Goal: Transaction & Acquisition: Book appointment/travel/reservation

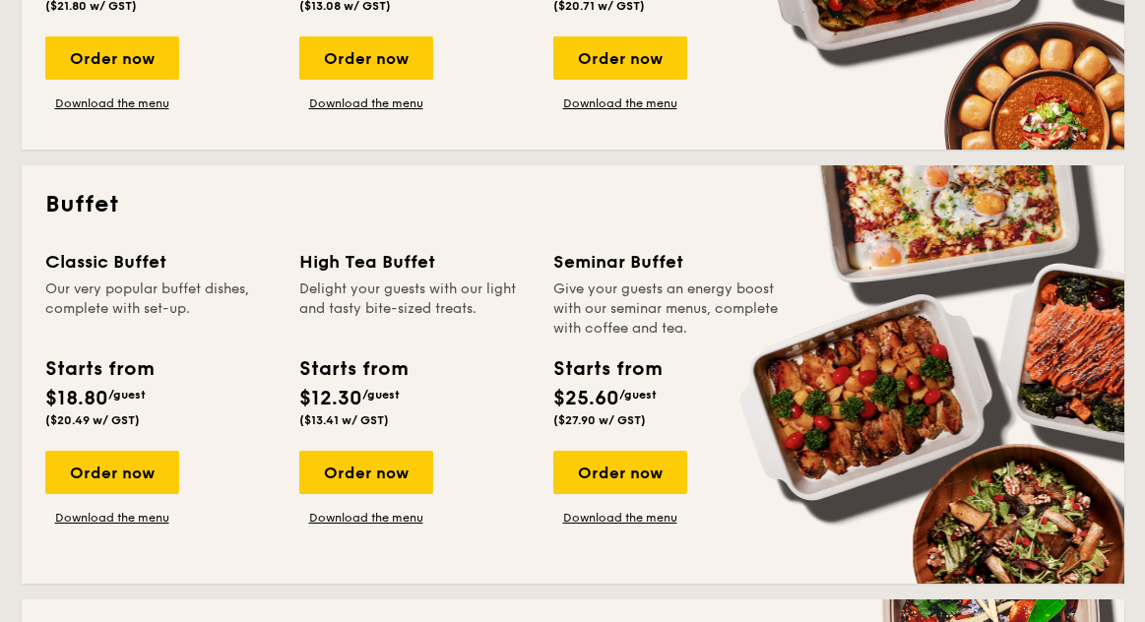
scroll to position [808, 0]
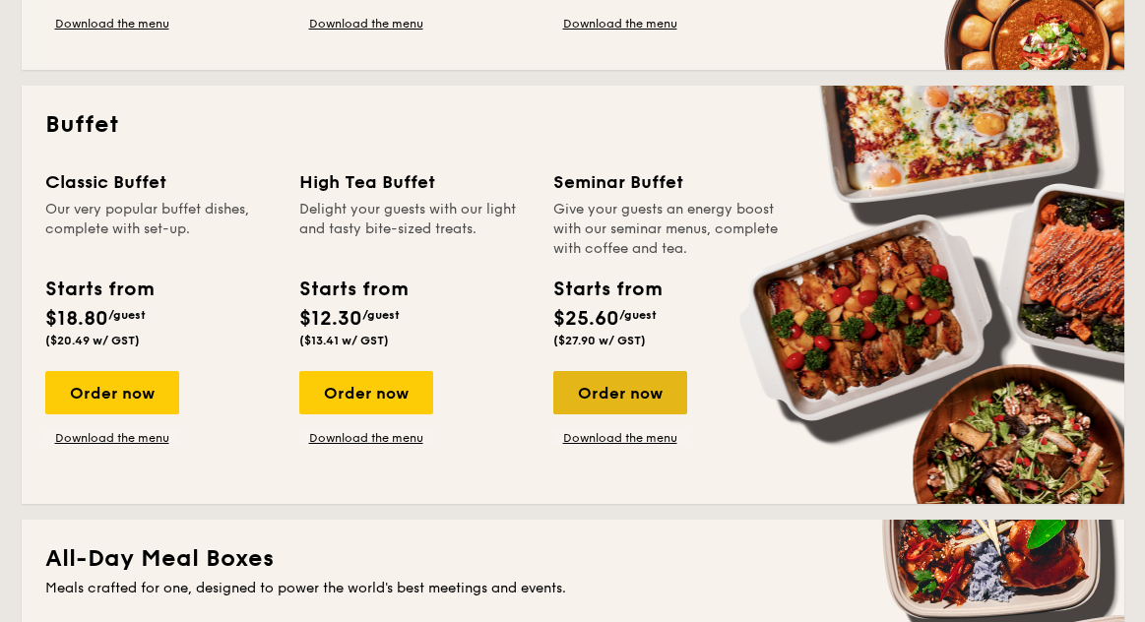
click at [611, 393] on div "Order now" at bounding box center [621, 392] width 134 height 43
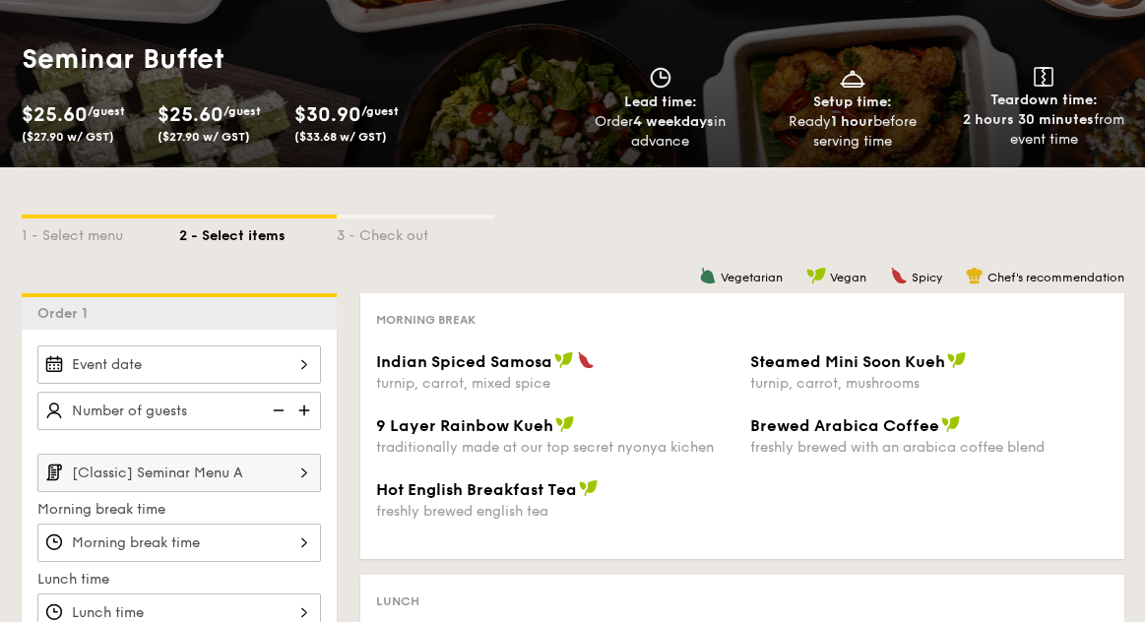
scroll to position [247, 0]
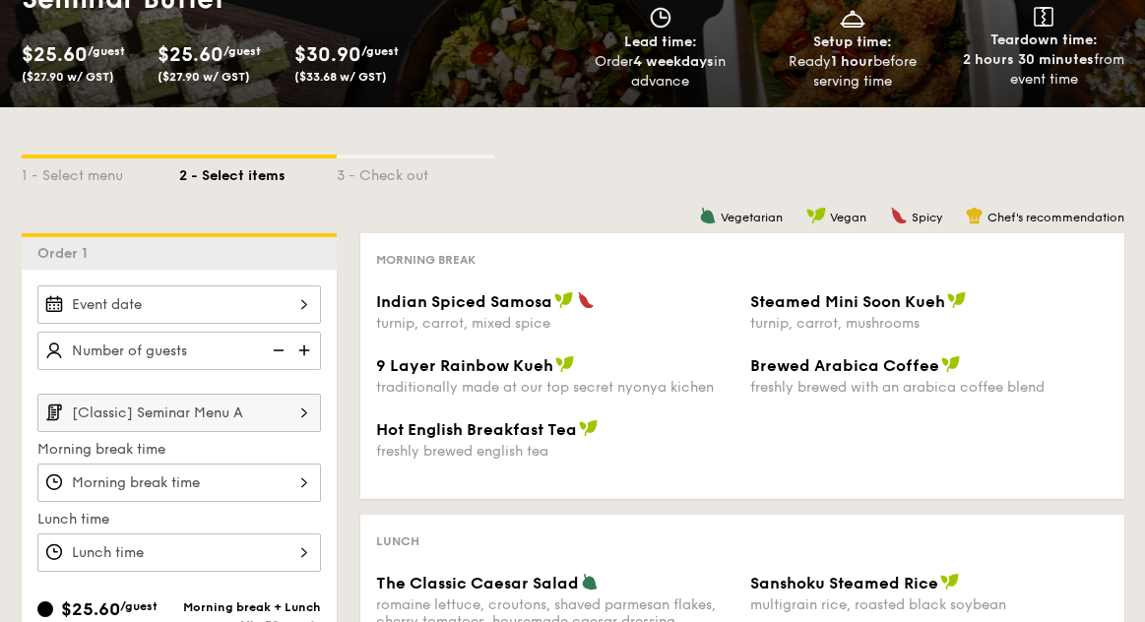
click at [257, 309] on div at bounding box center [179, 305] width 284 height 38
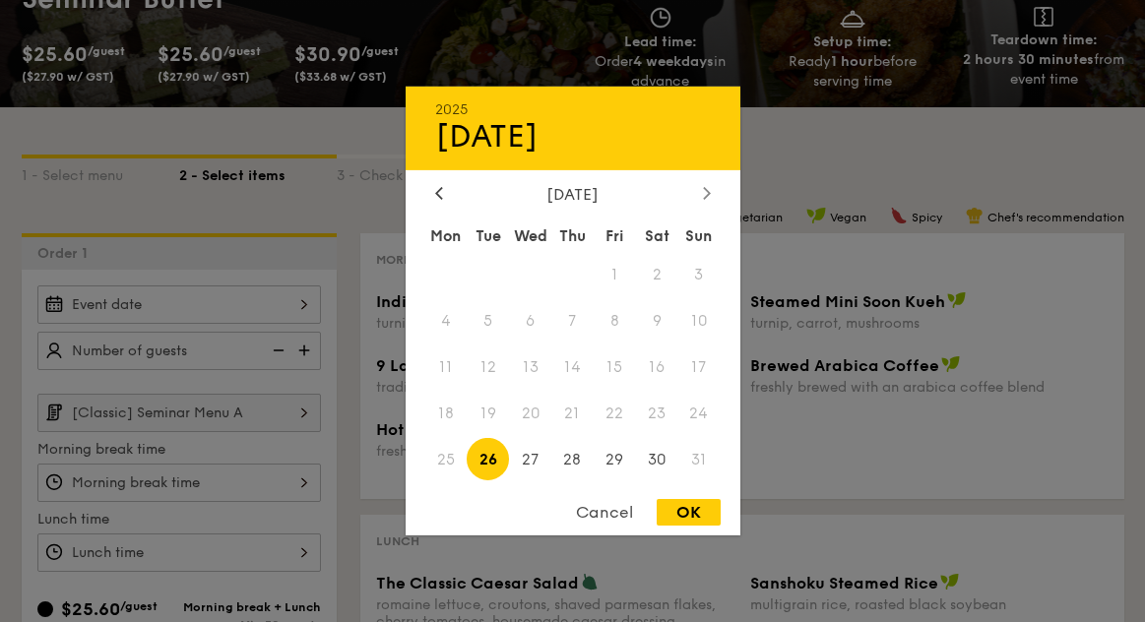
click at [700, 193] on div at bounding box center [707, 194] width 18 height 19
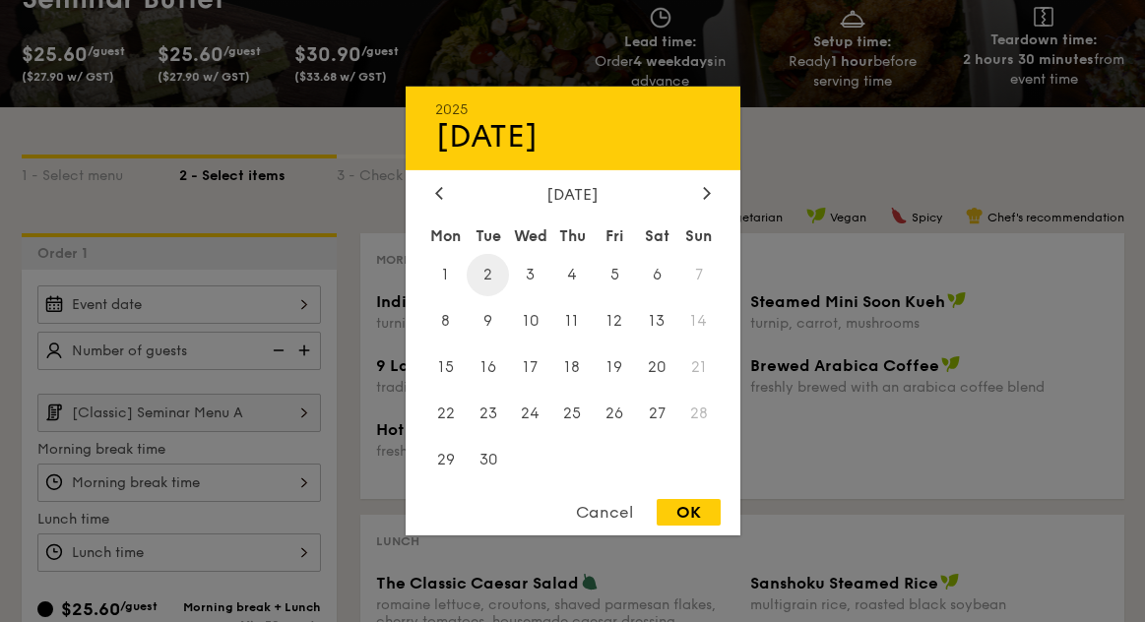
click at [496, 276] on span "2" at bounding box center [488, 275] width 42 height 42
click at [687, 523] on div "OK" at bounding box center [689, 512] width 64 height 27
type input "[DATE]"
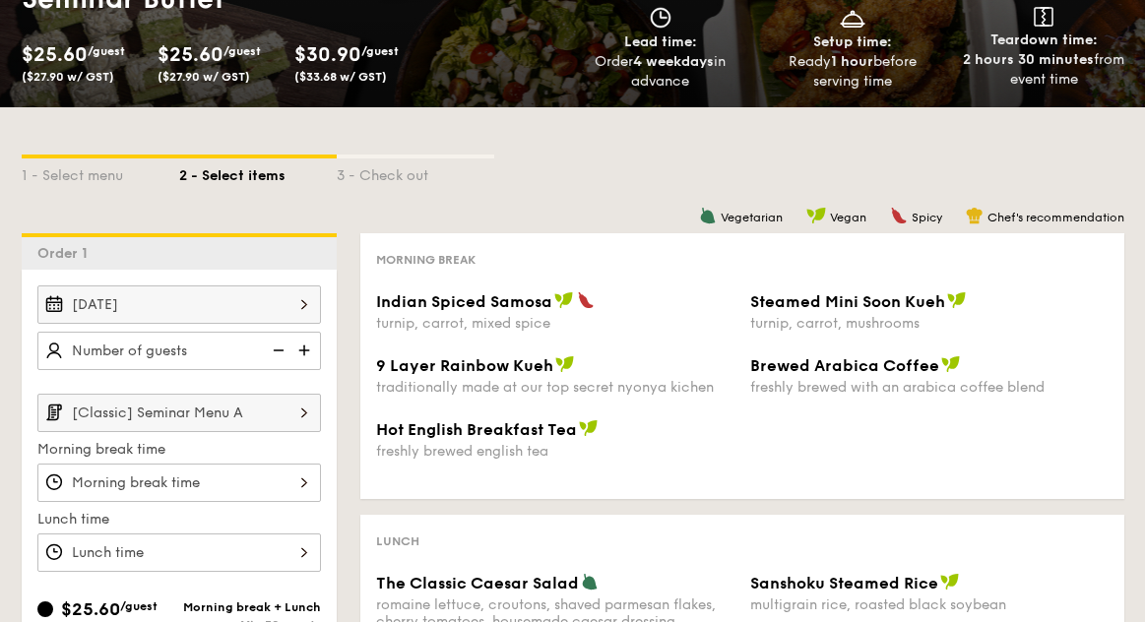
click at [299, 350] on img at bounding box center [307, 350] width 30 height 37
drag, startPoint x: 236, startPoint y: 353, endPoint x: 55, endPoint y: 348, distance: 181.3
click at [55, 348] on input "20" at bounding box center [179, 351] width 284 height 38
type input "25 guests"
click at [161, 382] on div "[DATE] 25 guests [Classic] Seminar Menu A Morning break time Lunch time" at bounding box center [179, 429] width 284 height 287
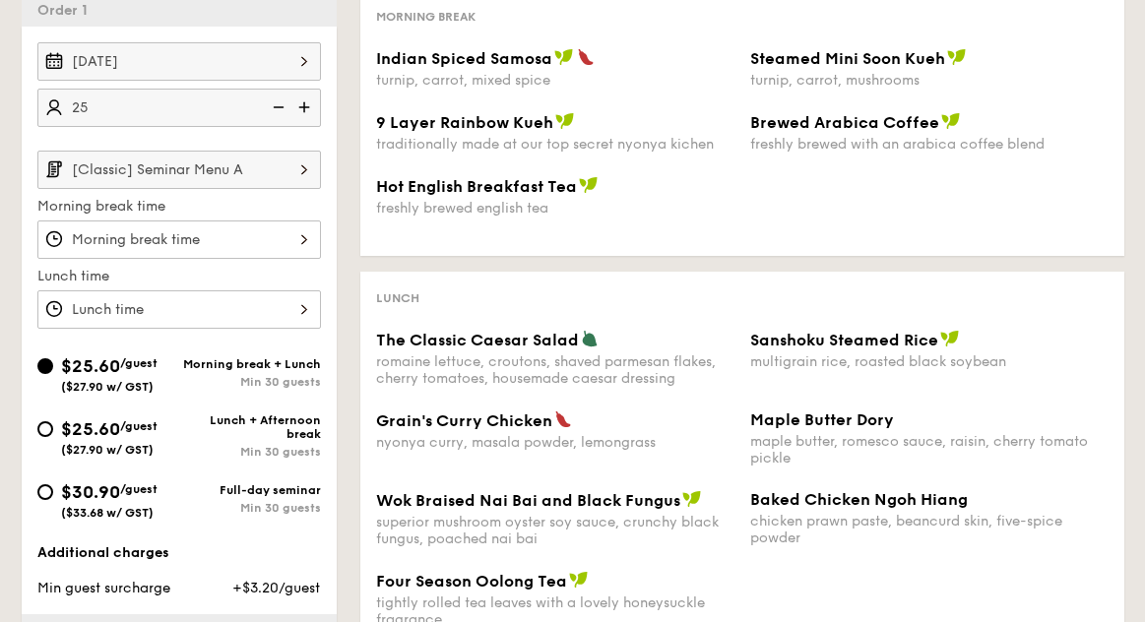
scroll to position [538, 0]
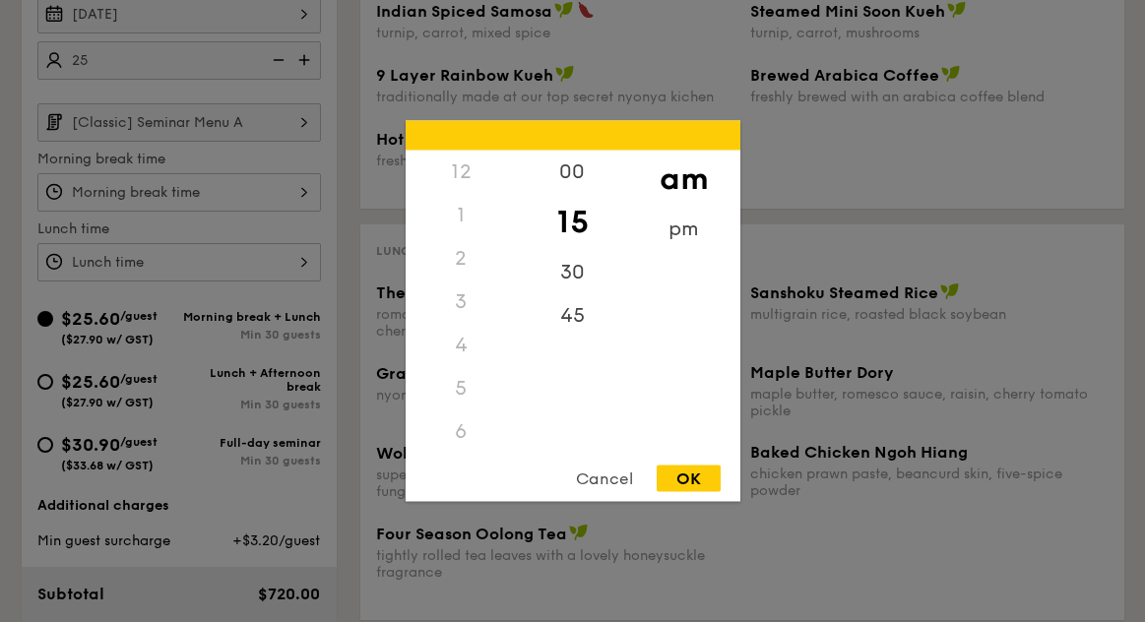
click at [268, 192] on div "12 1 2 3 4 5 6 7 8 9 10 11 00 15 30 45 am pm Cancel OK" at bounding box center [179, 192] width 284 height 38
click at [595, 480] on div "Cancel" at bounding box center [604, 479] width 97 height 27
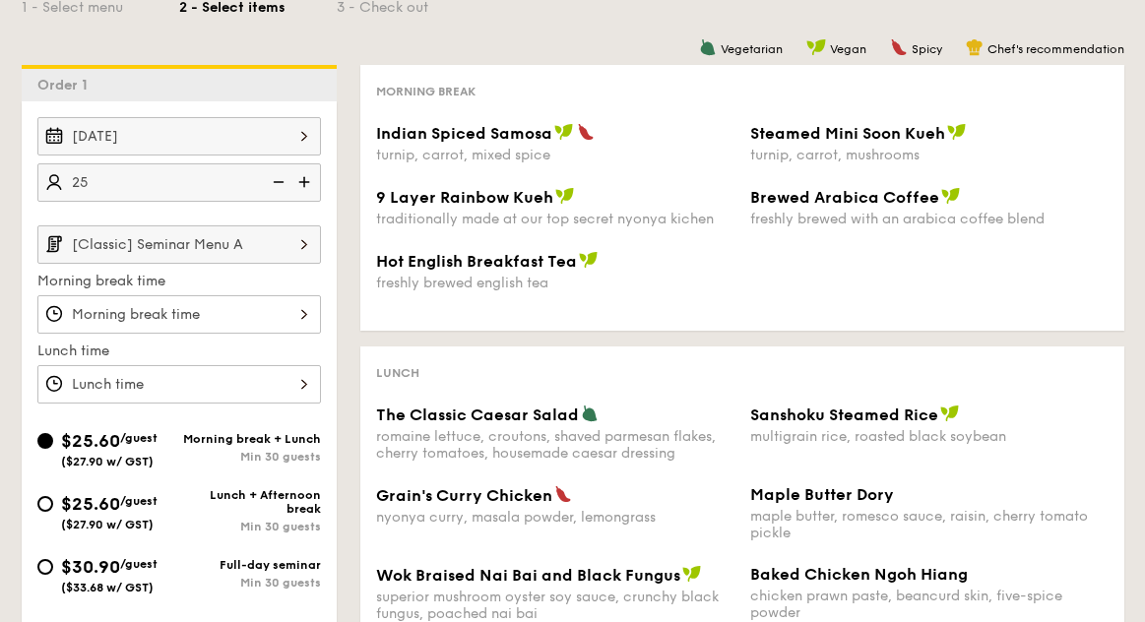
scroll to position [361, 0]
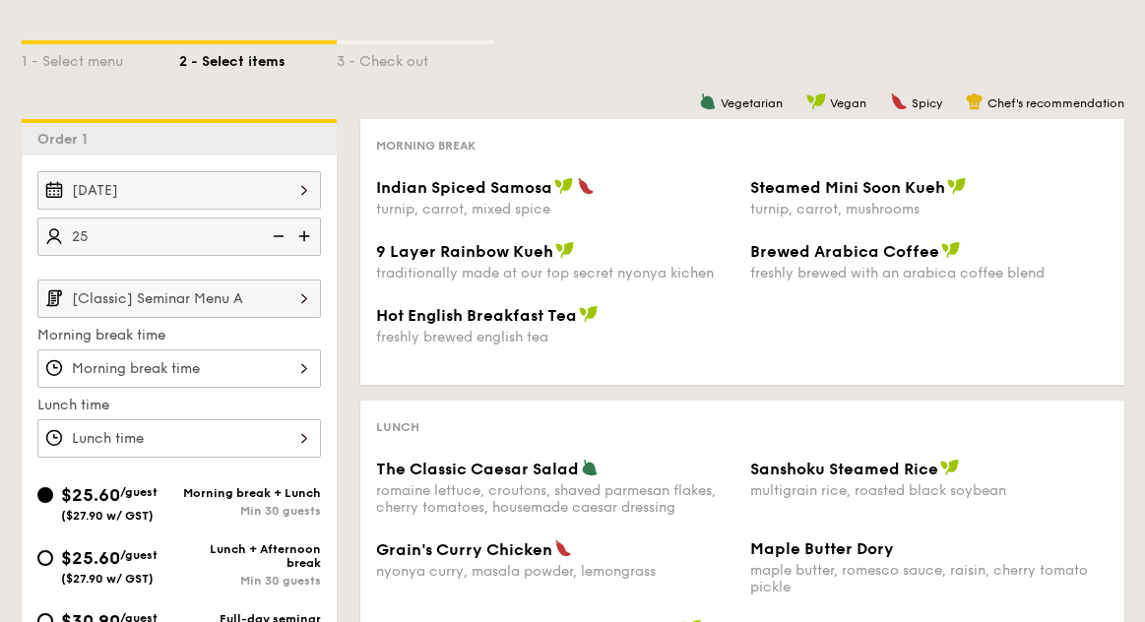
click at [249, 362] on div "12 1 2 3 4 5 6 7 8 9 10 11 00 15 30 45 am pm Cancel OK" at bounding box center [179, 369] width 284 height 38
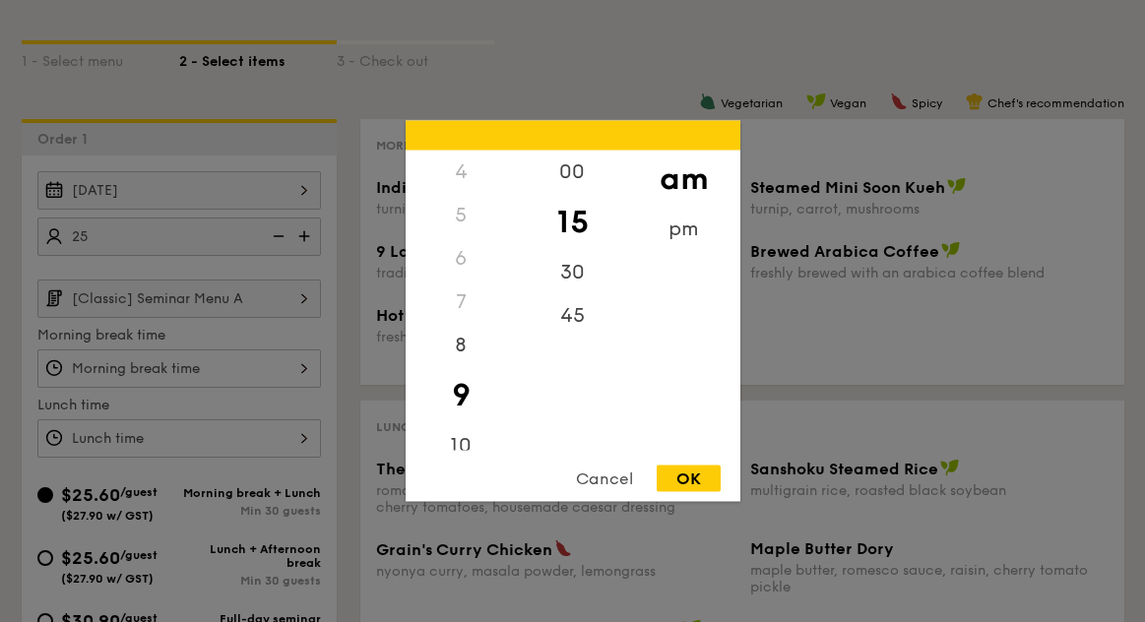
click at [249, 362] on div at bounding box center [572, 311] width 1145 height 622
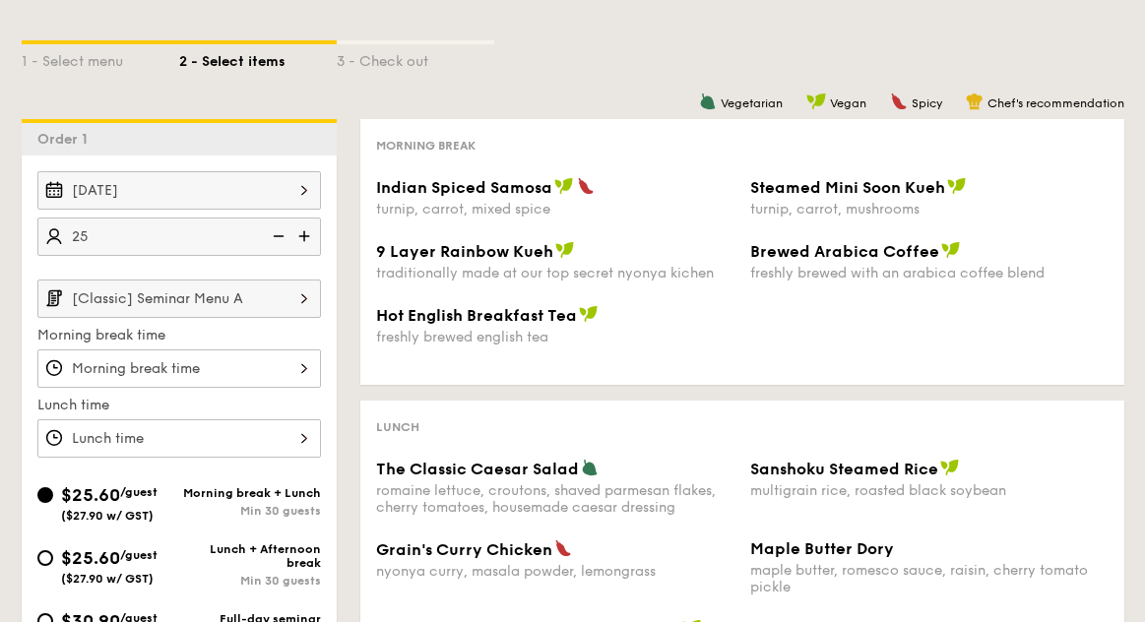
click at [249, 362] on div at bounding box center [179, 369] width 284 height 38
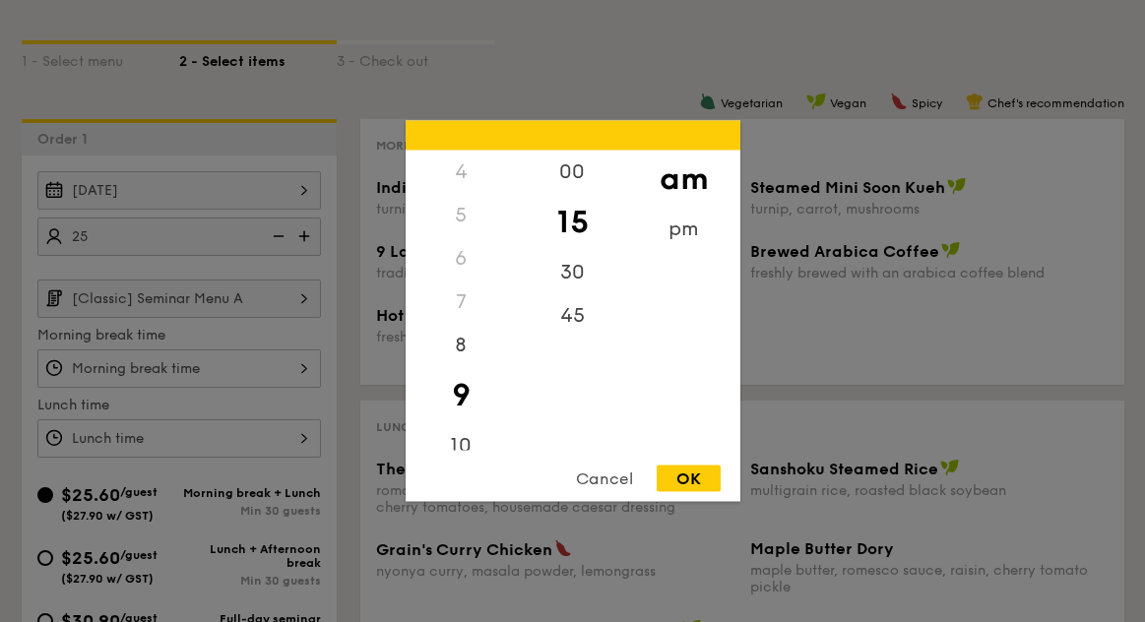
click at [616, 483] on div "Cancel" at bounding box center [604, 479] width 97 height 27
